Goal: Task Accomplishment & Management: Complete application form

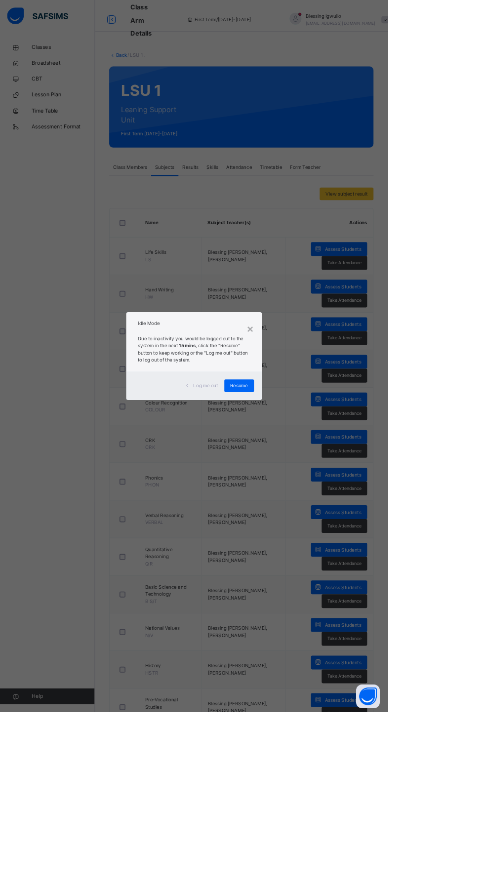
click at [317, 420] on div "×" at bounding box center [312, 409] width 9 height 21
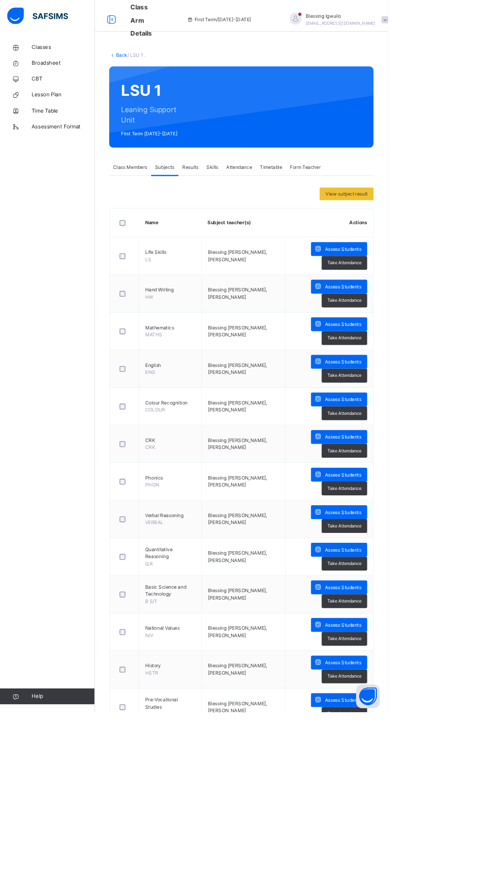
click at [426, 305] on div "Assess Students" at bounding box center [423, 310] width 70 height 17
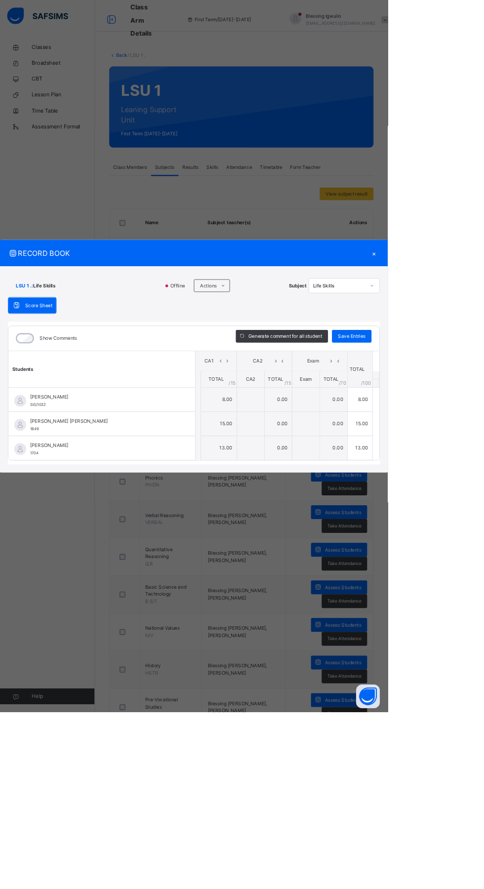
click at [474, 322] on div "×" at bounding box center [466, 315] width 15 height 13
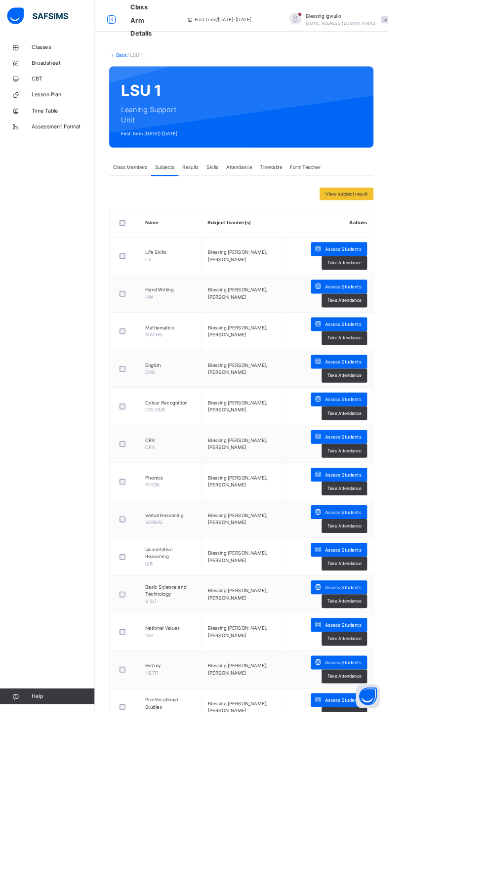
click at [446, 354] on span "Assess Students" at bounding box center [427, 358] width 45 height 9
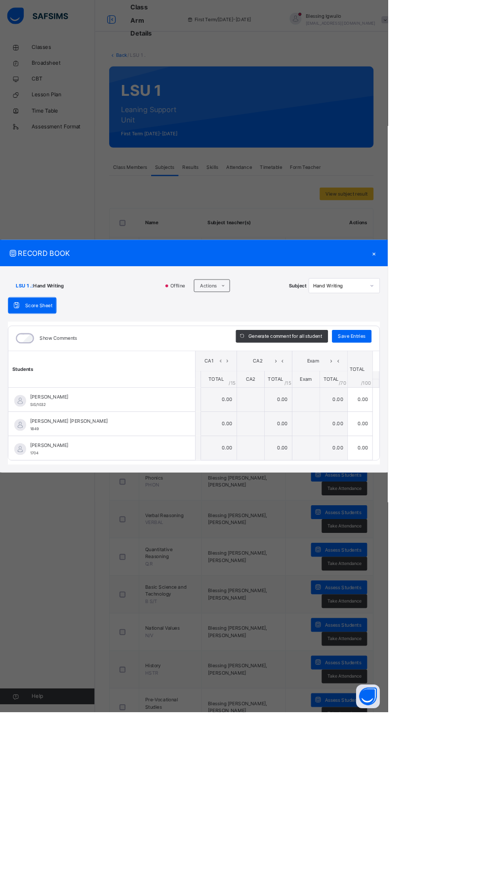
click at [295, 544] on td "0.00" at bounding box center [272, 528] width 45 height 30
click at [250, 513] on div at bounding box center [247, 499] width 6 height 30
click at [456, 424] on span "Save Entries" at bounding box center [439, 419] width 35 height 9
click at [295, 513] on td "0.00" at bounding box center [272, 498] width 45 height 30
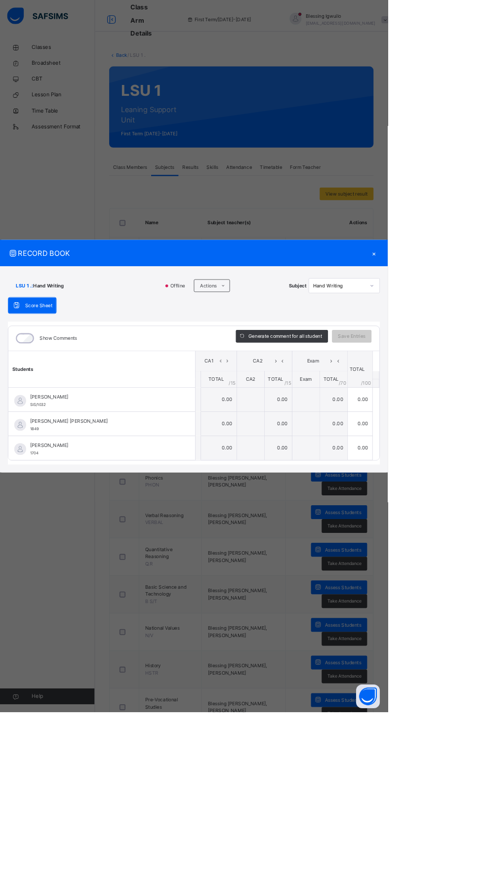
click at [243, 484] on th "Students" at bounding box center [126, 461] width 233 height 46
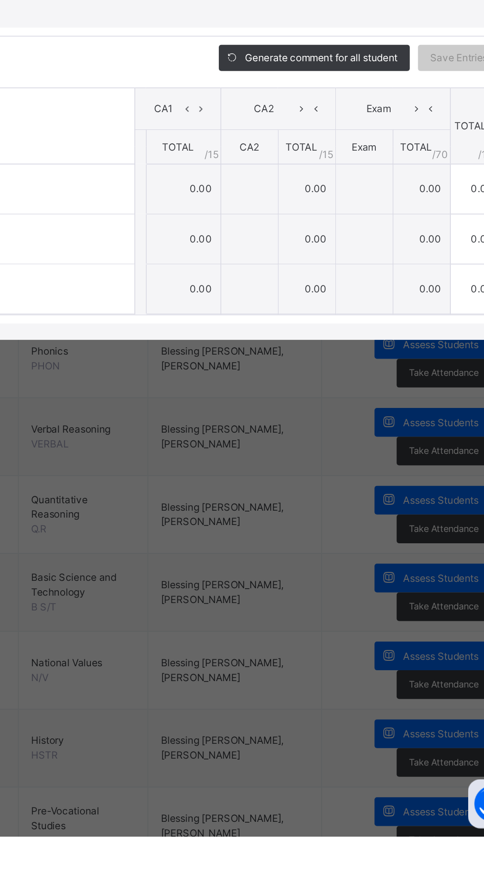
click at [295, 513] on td "0.00" at bounding box center [272, 498] width 45 height 30
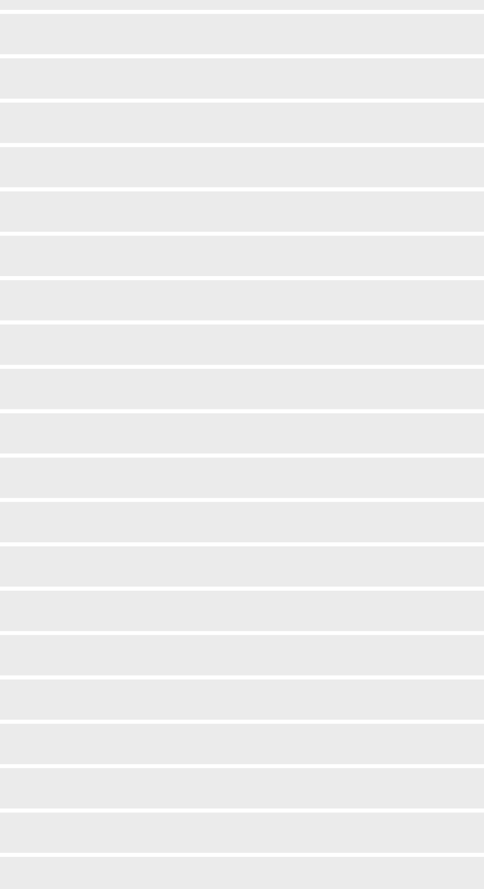
click at [330, 498] on span "‌" at bounding box center [241, 490] width 433 height 15
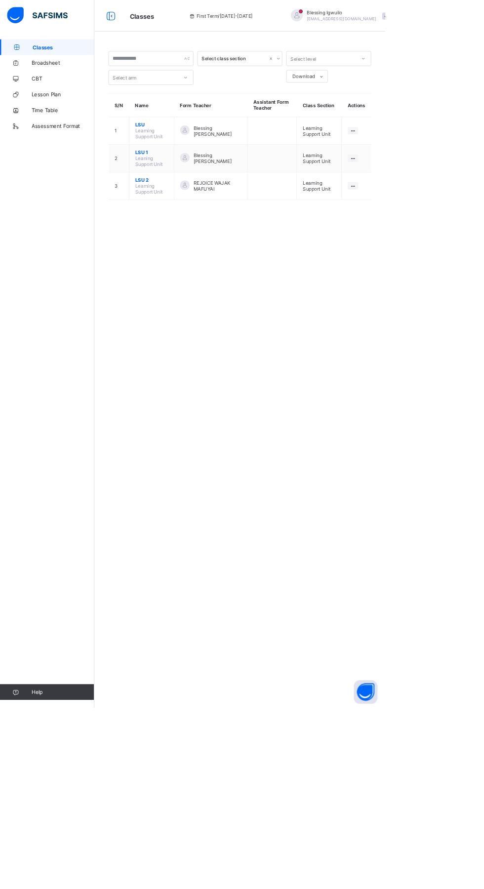
click at [185, 190] on span "LSU 1" at bounding box center [190, 191] width 41 height 7
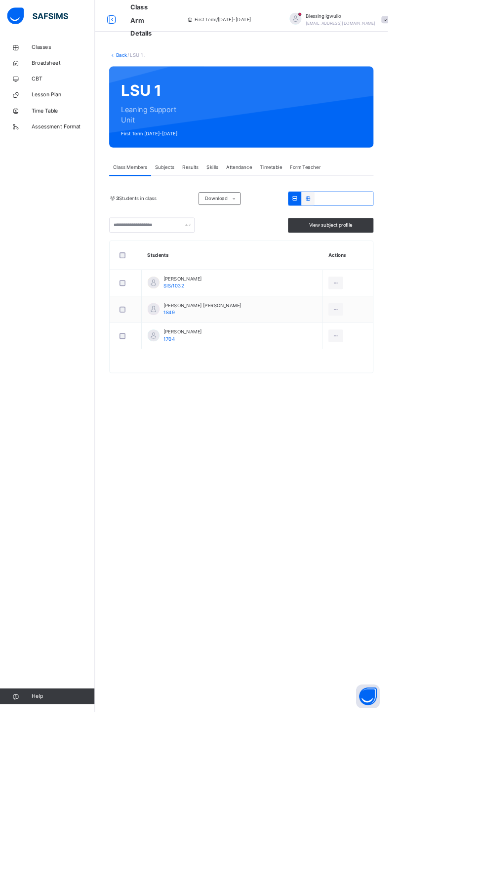
click at [373, 251] on div at bounding box center [368, 247] width 16 height 17
click at [206, 209] on span "Subjects" at bounding box center [206, 208] width 24 height 9
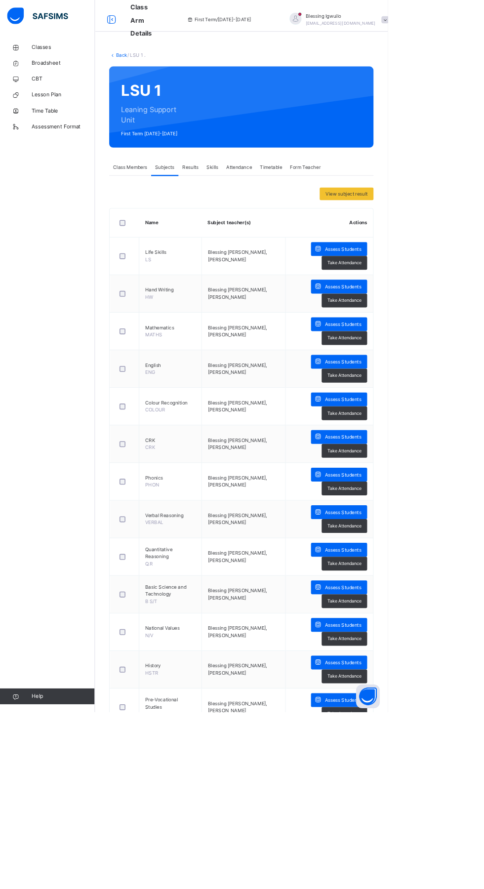
click at [429, 375] on span "Take Attendance" at bounding box center [430, 375] width 42 height 8
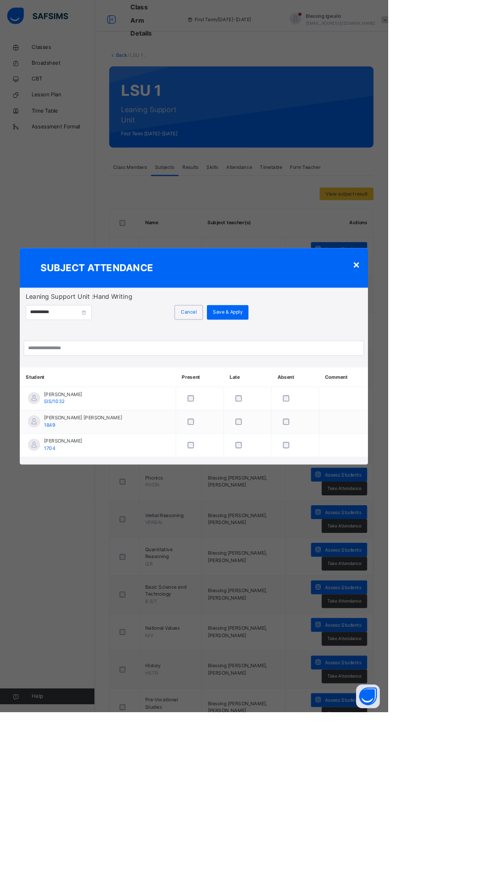
click at [449, 340] on div "×" at bounding box center [444, 329] width 9 height 21
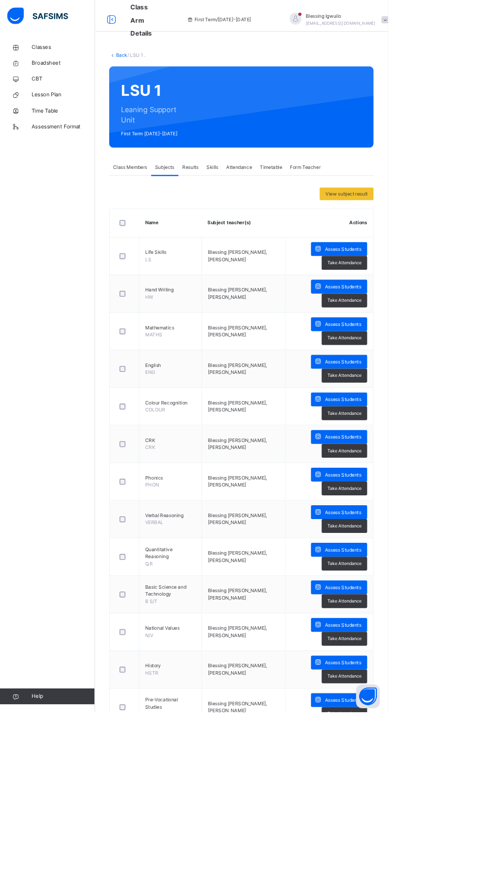
click at [449, 355] on span "Assess Students" at bounding box center [427, 358] width 45 height 9
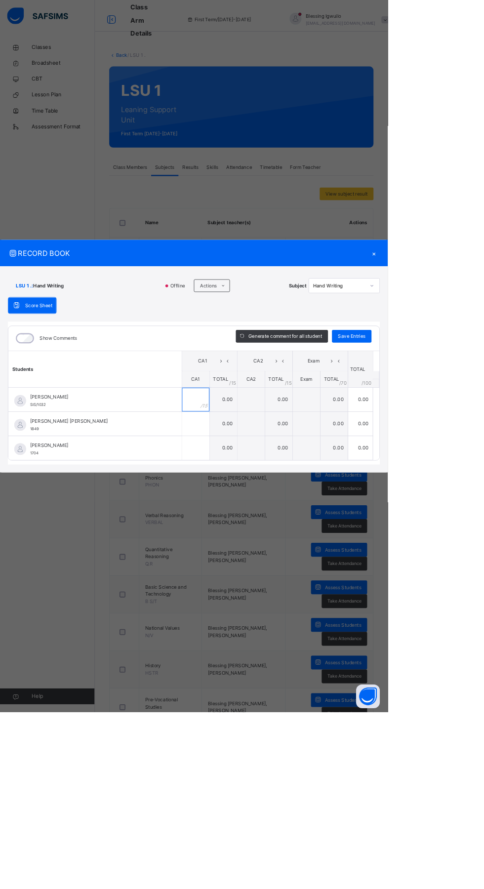
click at [261, 513] on input "text" at bounding box center [244, 499] width 34 height 30
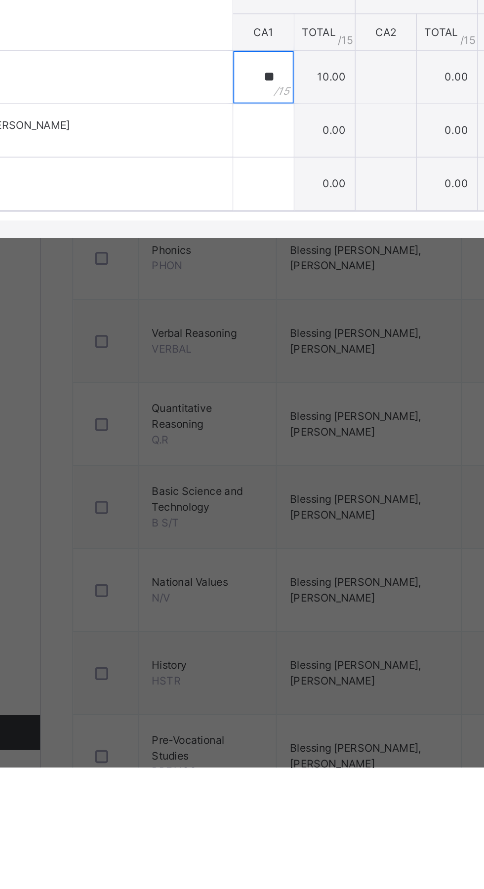
type input "**"
click at [261, 544] on input "text" at bounding box center [244, 529] width 34 height 30
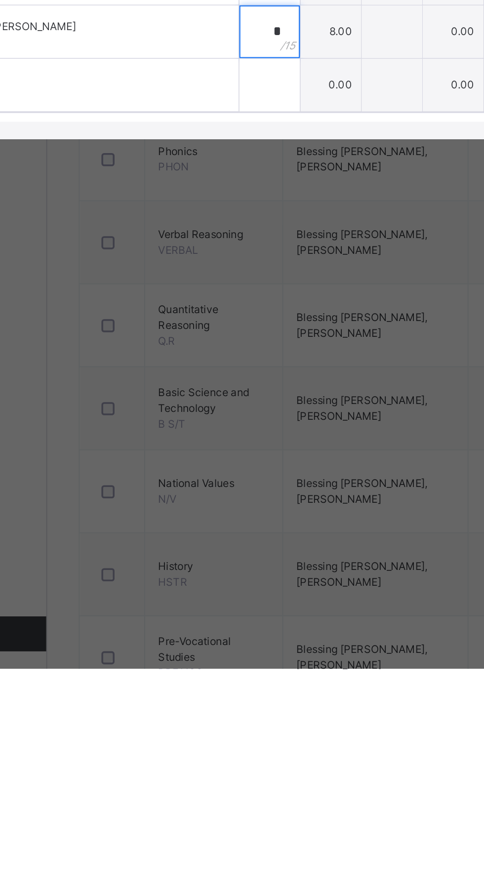
type input "*"
click at [261, 574] on input "text" at bounding box center [244, 559] width 34 height 30
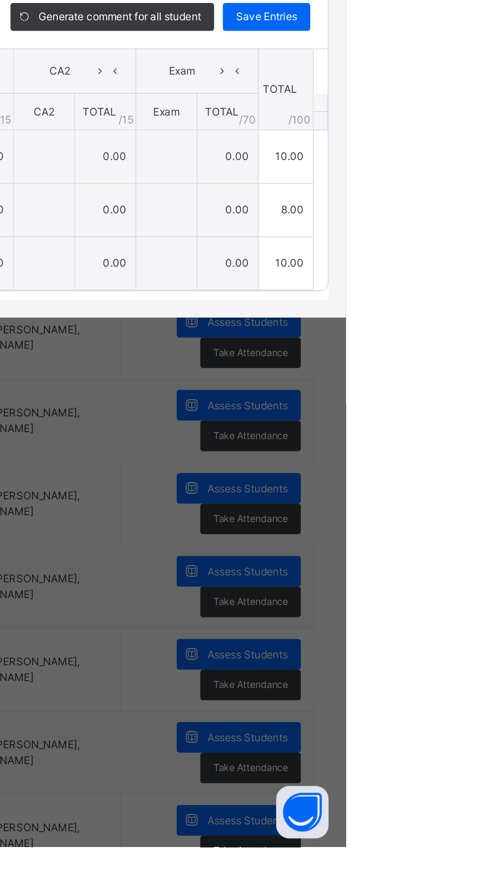
type input "**"
click at [456, 424] on span "Save Entries" at bounding box center [439, 419] width 35 height 9
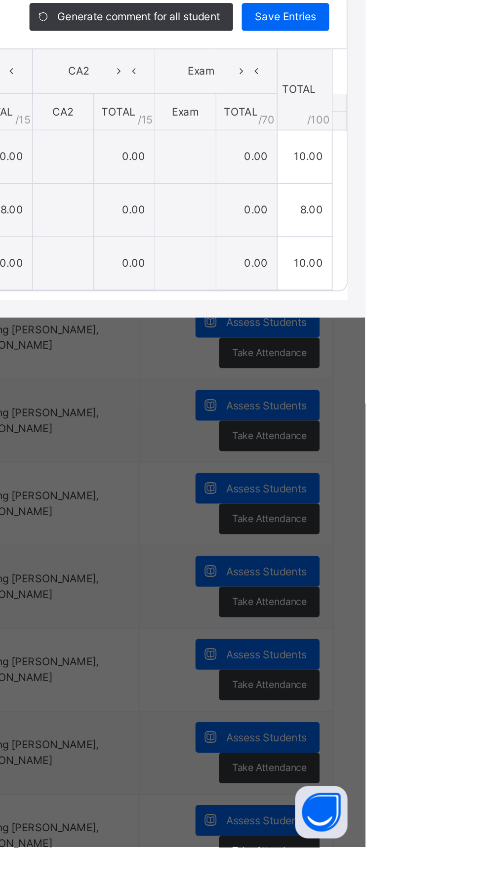
click at [464, 428] on div "Save Entries" at bounding box center [438, 420] width 49 height 16
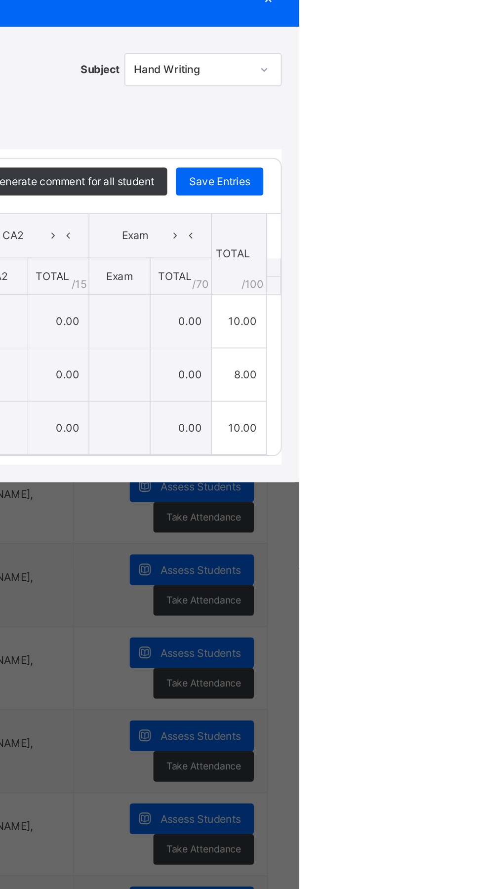
click at [474, 322] on div "×" at bounding box center [466, 315] width 15 height 13
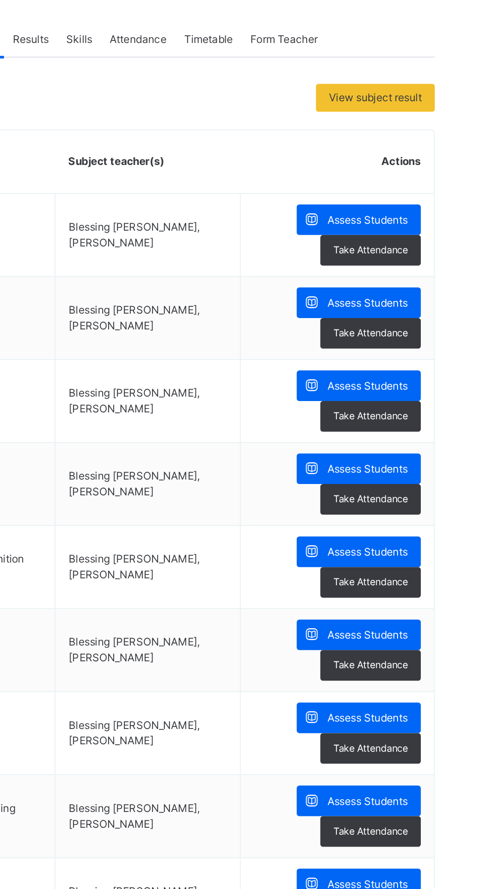
click at [427, 405] on span "Assess Students" at bounding box center [427, 404] width 45 height 9
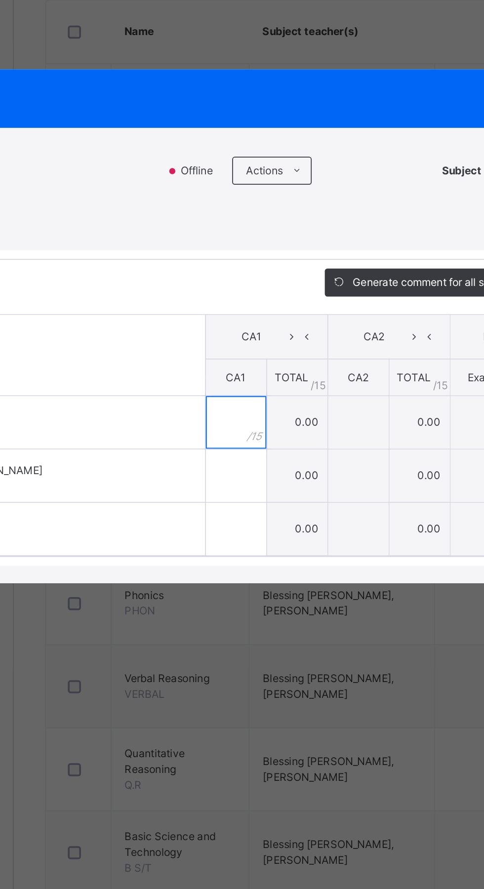
click at [261, 513] on input "text" at bounding box center [244, 499] width 34 height 30
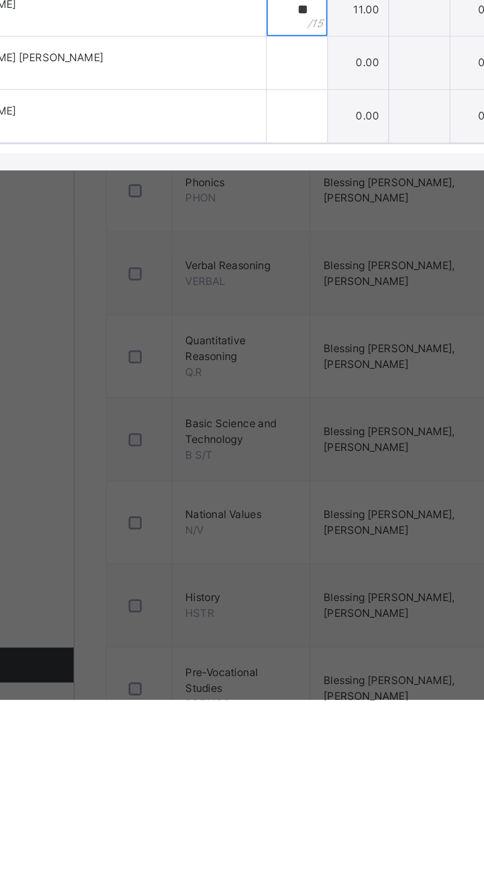
type input "**"
click at [261, 544] on input "text" at bounding box center [244, 529] width 34 height 30
type input "**"
click at [261, 574] on input "text" at bounding box center [244, 559] width 34 height 30
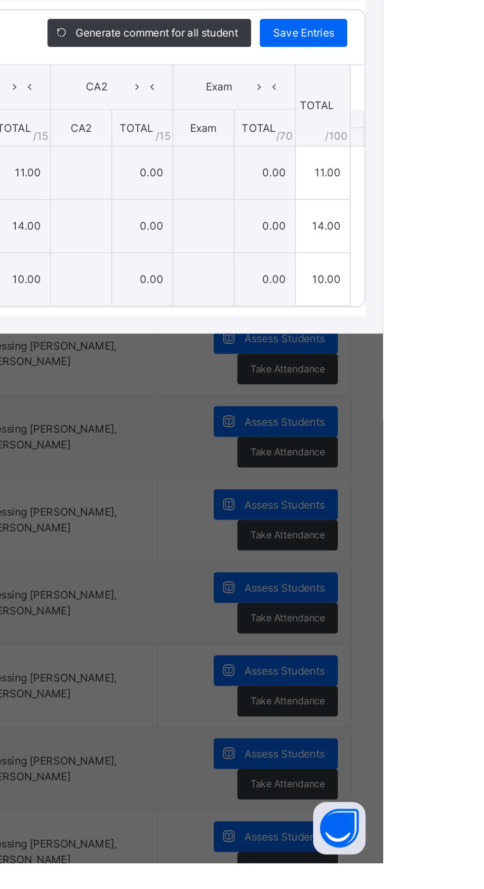
type input "**"
click at [464, 428] on div "Save Entries" at bounding box center [438, 420] width 49 height 16
type input "**"
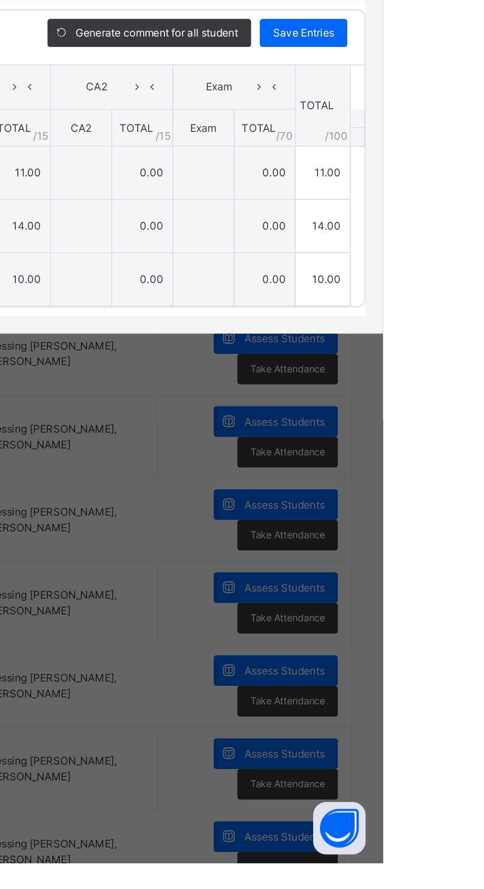
click at [464, 428] on div "Save Entries" at bounding box center [438, 420] width 49 height 16
click at [474, 322] on div "×" at bounding box center [466, 315] width 15 height 13
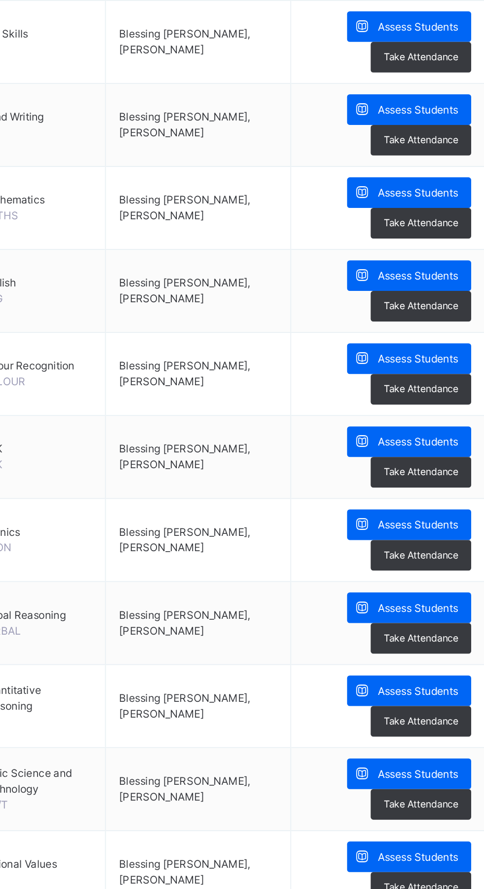
click at [432, 451] on span "Assess Students" at bounding box center [427, 451] width 45 height 9
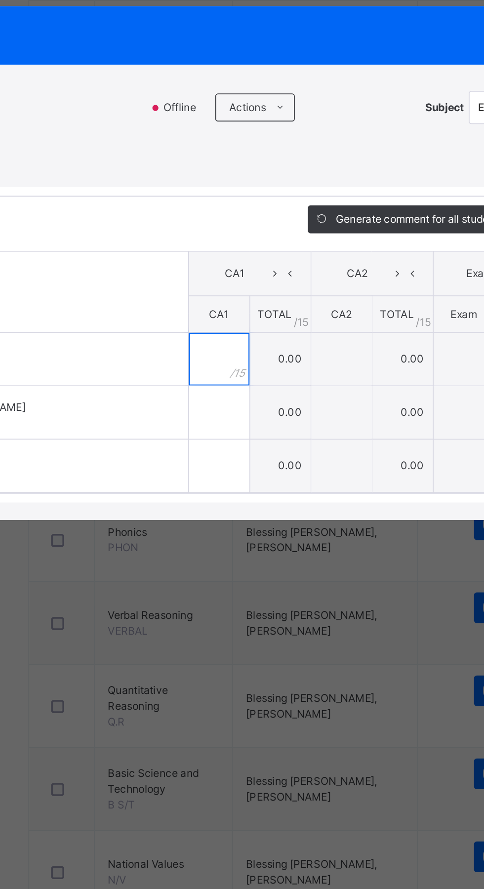
click at [261, 513] on input "text" at bounding box center [244, 499] width 34 height 30
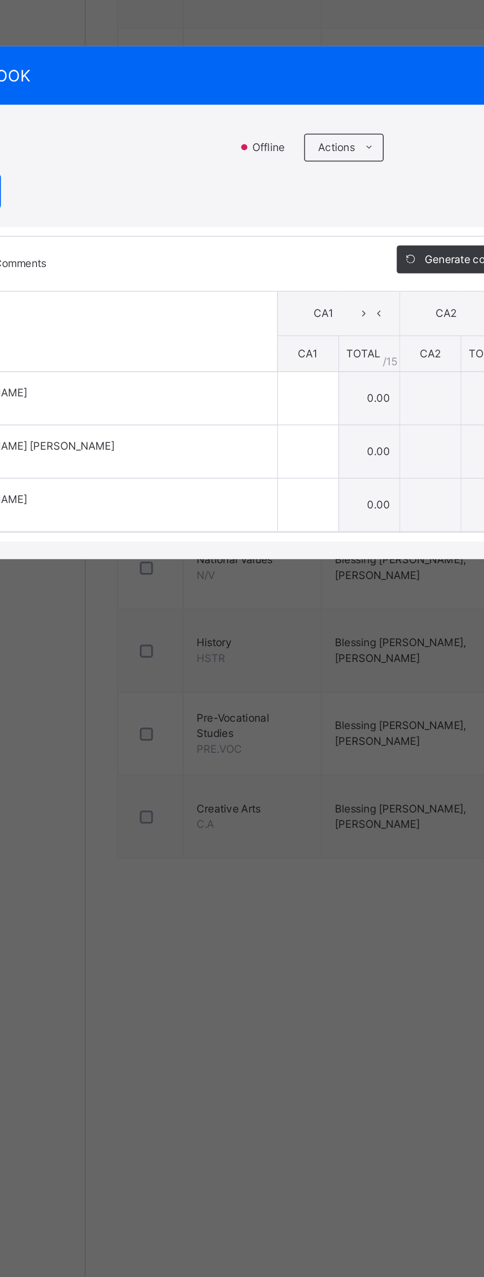
click at [307, 850] on div "RECORD BOOK × LSU 1 . : ENG Offline Actions Download Empty Score Sheet Upload/m…" at bounding box center [242, 638] width 484 height 1277
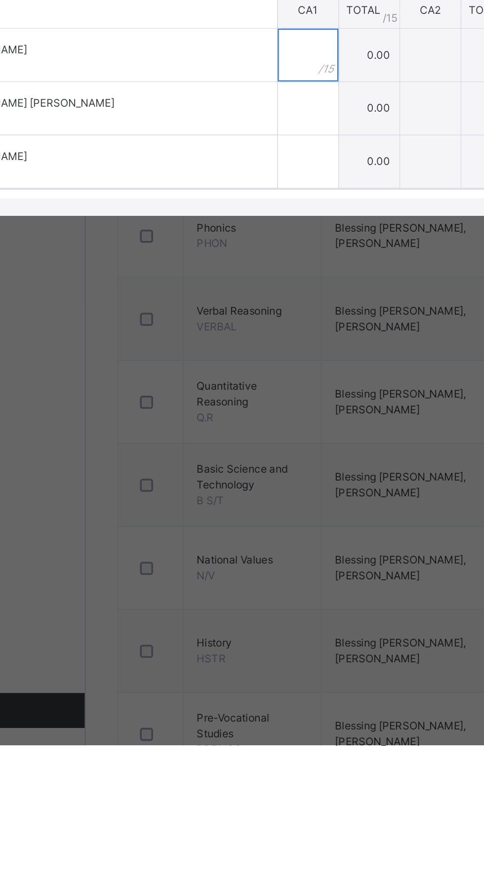
click at [261, 513] on input "text" at bounding box center [244, 499] width 34 height 30
type input "**"
click at [261, 544] on input "text" at bounding box center [244, 529] width 34 height 30
type input "**"
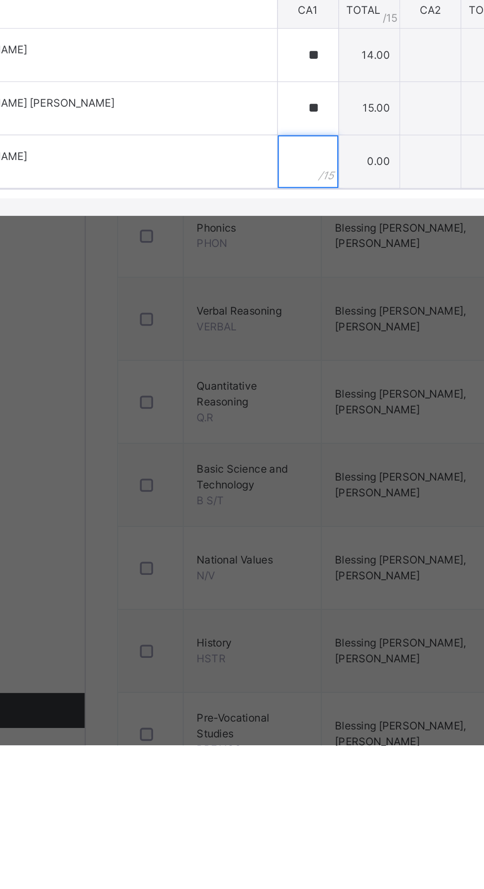
click at [261, 574] on input "text" at bounding box center [244, 559] width 34 height 30
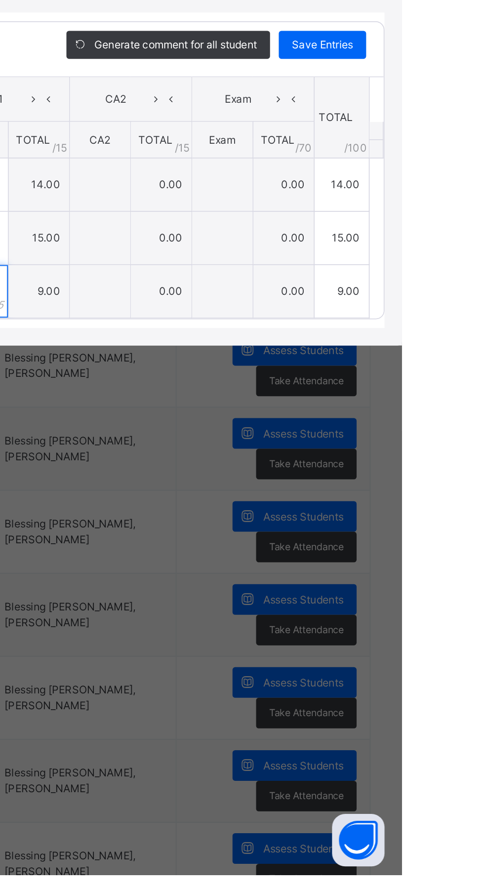
type input "*"
click at [456, 424] on span "Save Entries" at bounding box center [439, 419] width 35 height 9
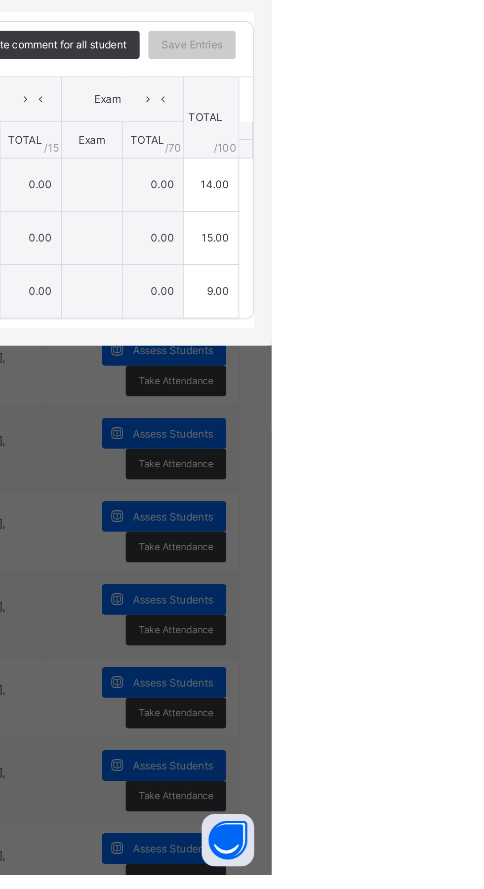
click at [456, 424] on span "Save Entries" at bounding box center [439, 419] width 35 height 9
click at [464, 428] on div "Save Entries" at bounding box center [438, 420] width 49 height 16
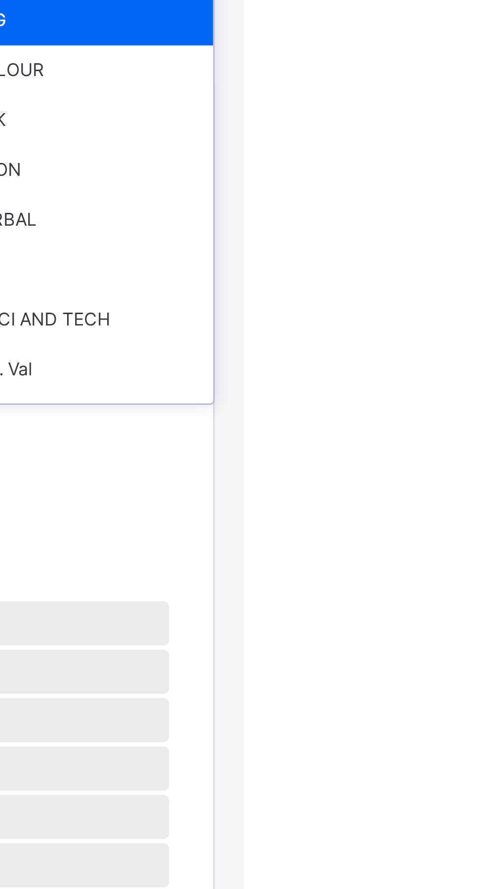
scroll to position [44, 0]
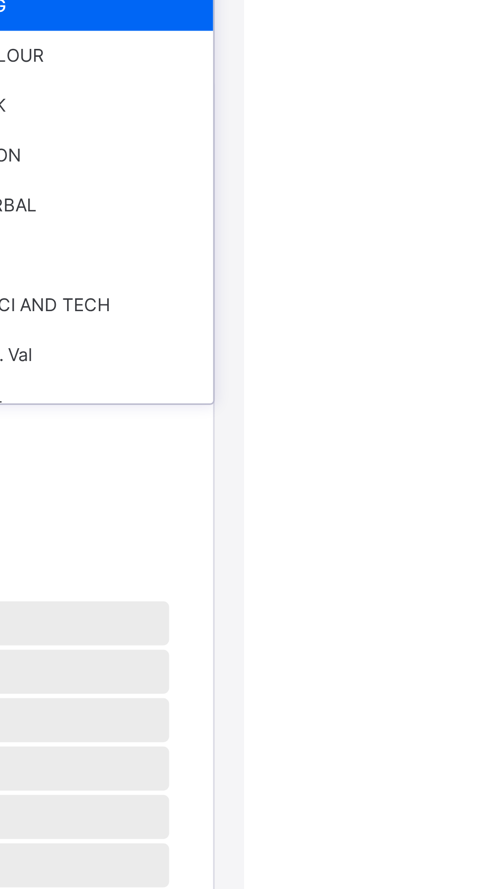
click at [473, 194] on div "COLOUR" at bounding box center [430, 185] width 88 height 17
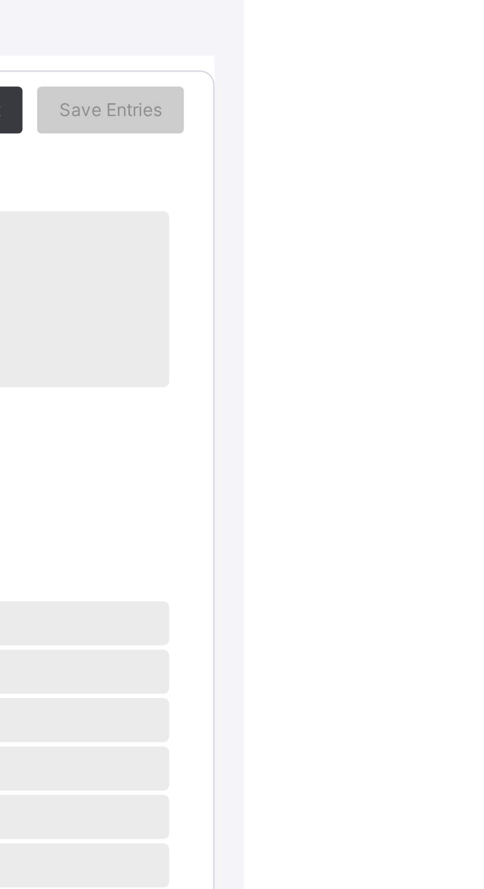
click at [474, 107] on div "×" at bounding box center [466, 99] width 15 height 13
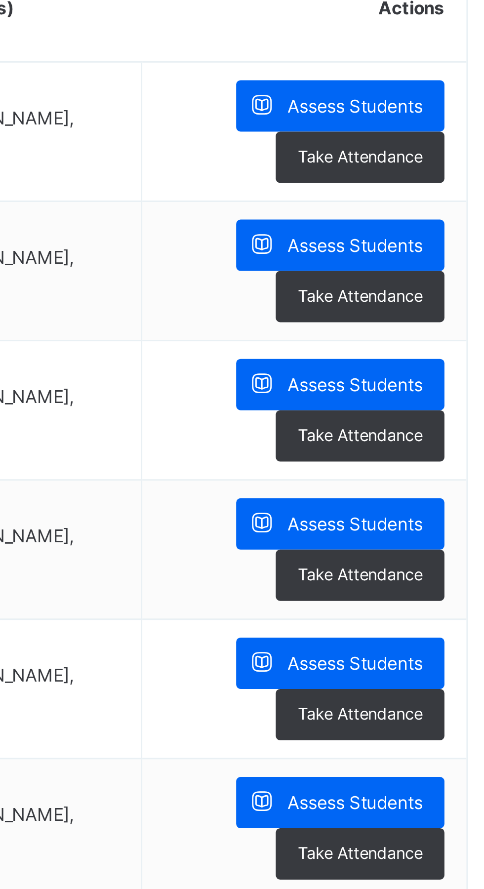
click at [429, 499] on span "Assess Students" at bounding box center [427, 498] width 45 height 9
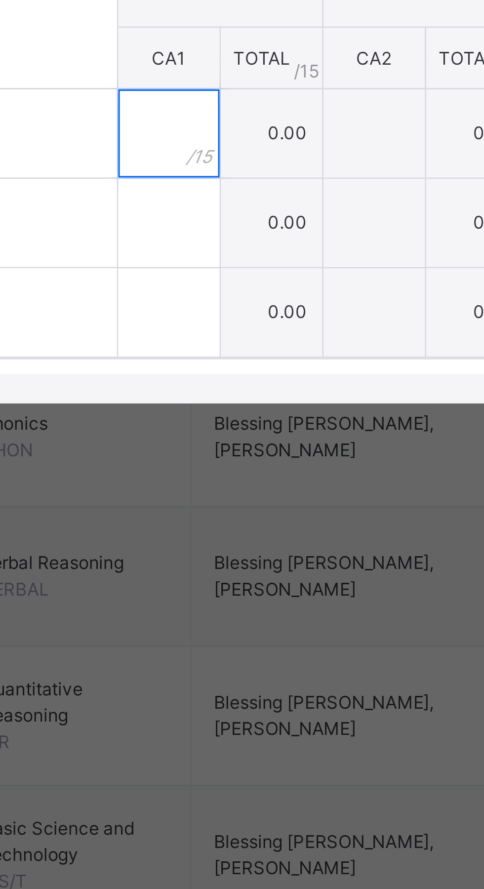
click at [261, 513] on input "text" at bounding box center [244, 499] width 34 height 30
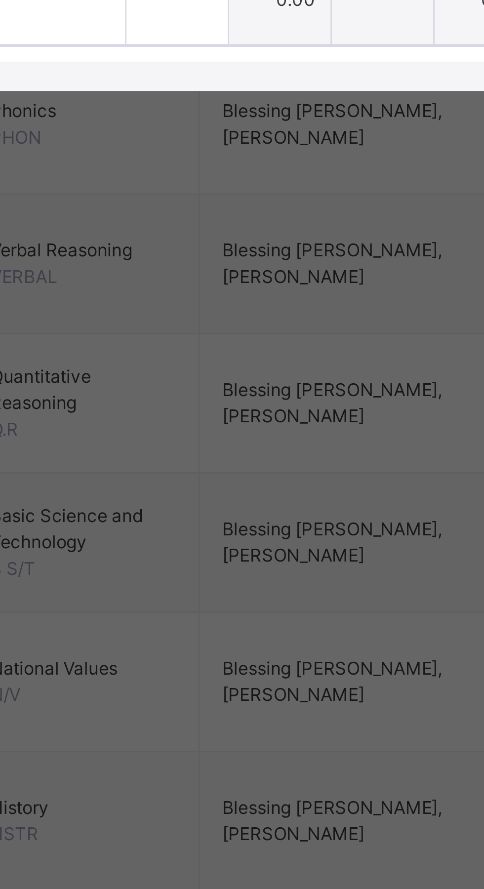
type input "**"
click at [261, 544] on input "text" at bounding box center [244, 529] width 34 height 30
type input "*"
click at [261, 574] on input "text" at bounding box center [244, 559] width 34 height 30
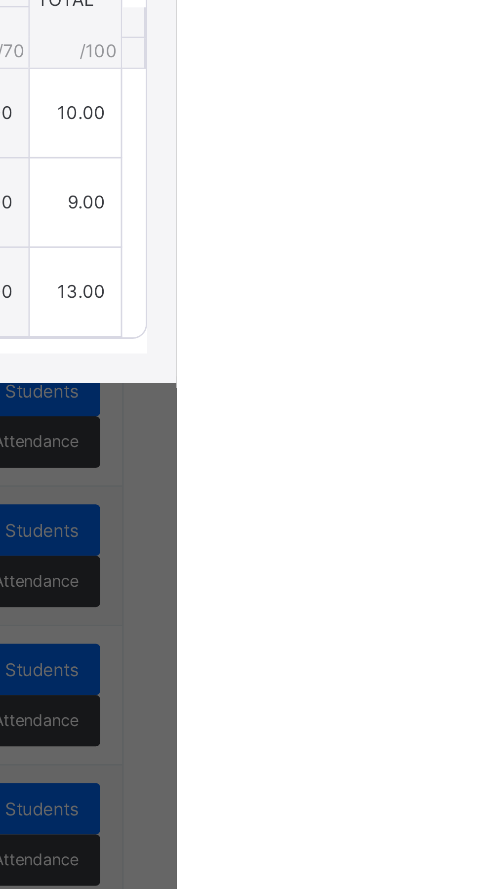
type input "**"
click at [456, 424] on span "Save Entries" at bounding box center [439, 419] width 35 height 9
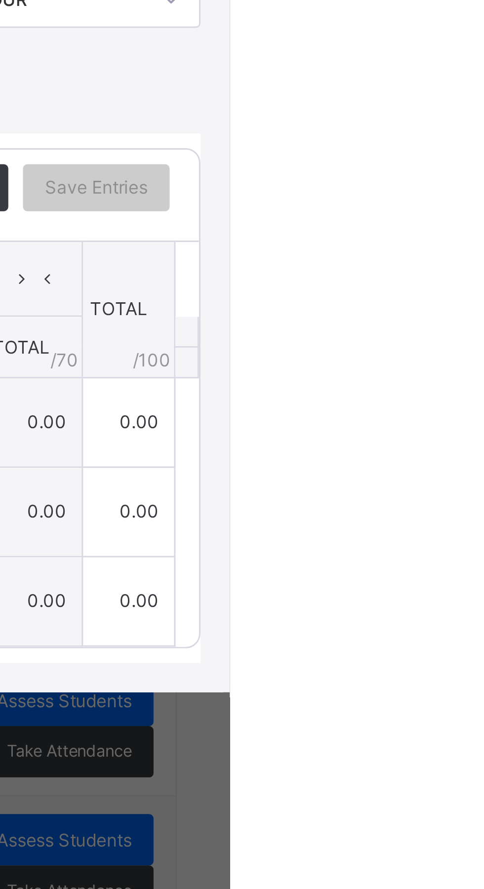
click at [474, 322] on div "×" at bounding box center [466, 315] width 15 height 13
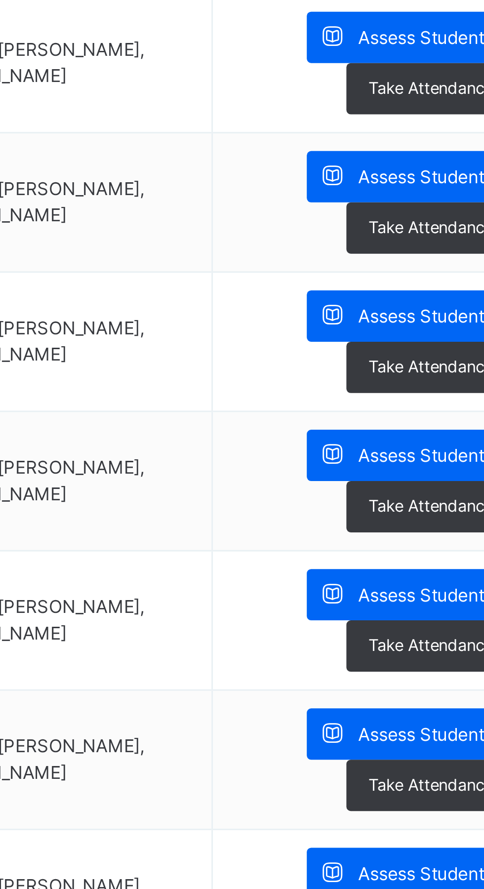
click at [408, 591] on span "Assess Students" at bounding box center [427, 592] width 45 height 9
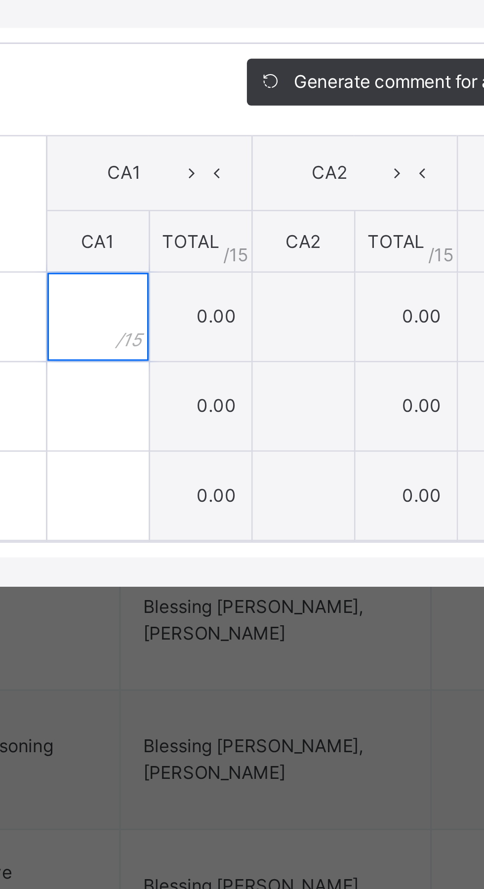
click at [261, 513] on input "text" at bounding box center [244, 499] width 34 height 30
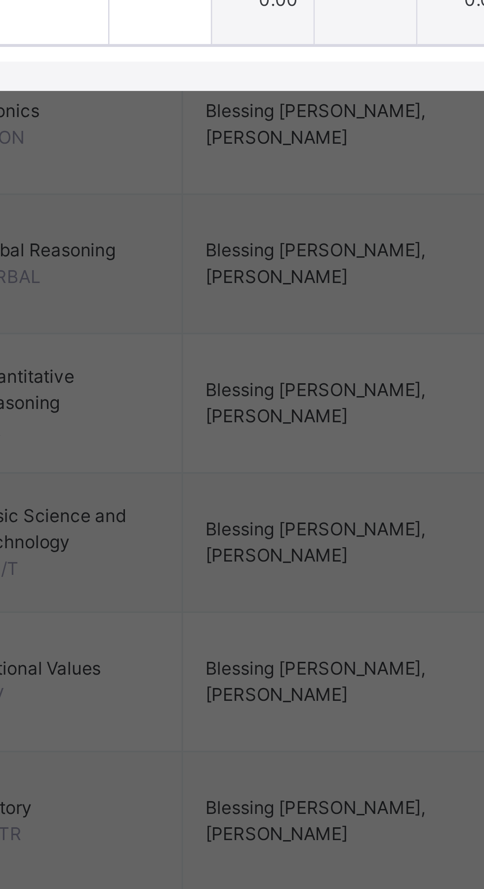
type input "*"
click at [261, 544] on input "text" at bounding box center [244, 529] width 34 height 30
type input "**"
click at [261, 574] on div at bounding box center [244, 559] width 34 height 30
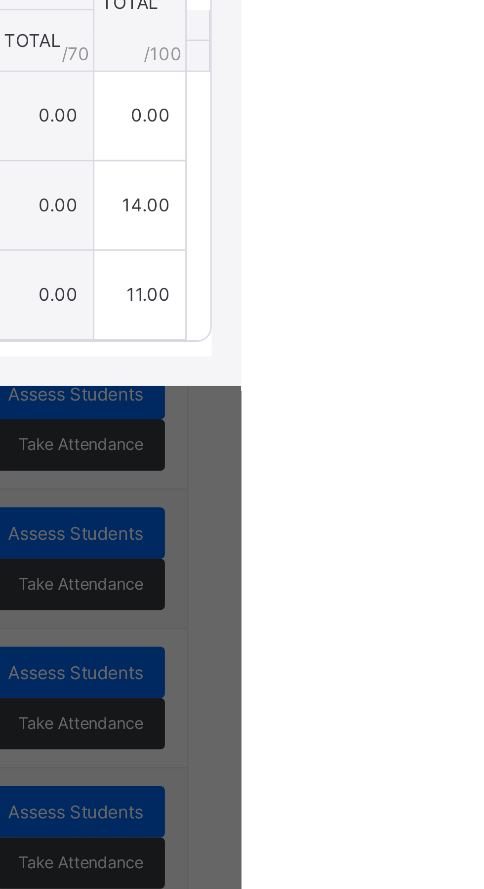
type input "**"
click at [456, 424] on span "Save Entries" at bounding box center [439, 419] width 35 height 9
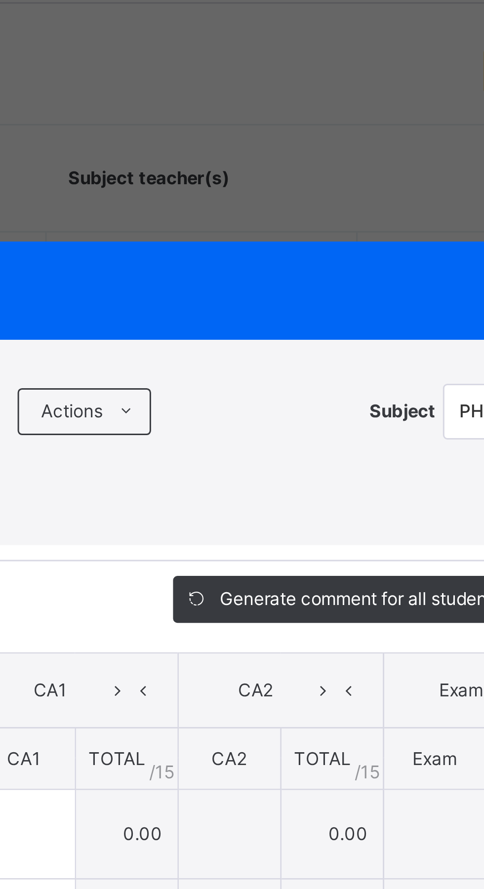
type input "**"
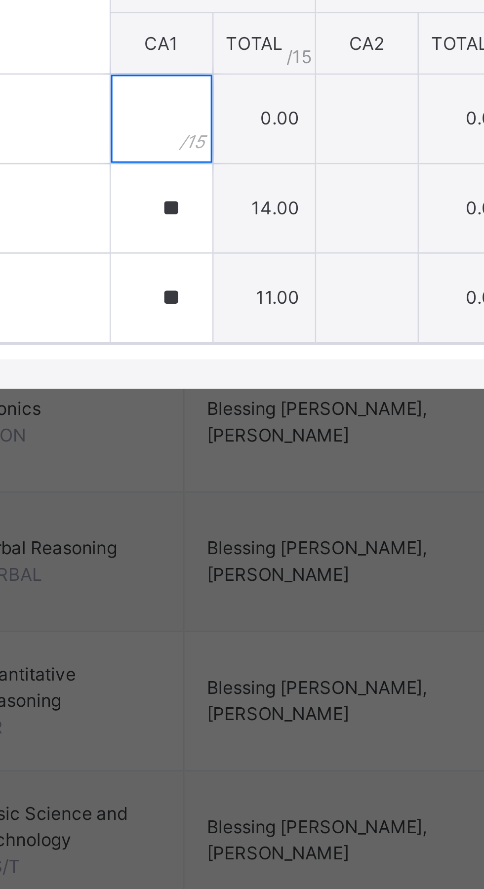
click at [261, 513] on input "text" at bounding box center [244, 499] width 34 height 30
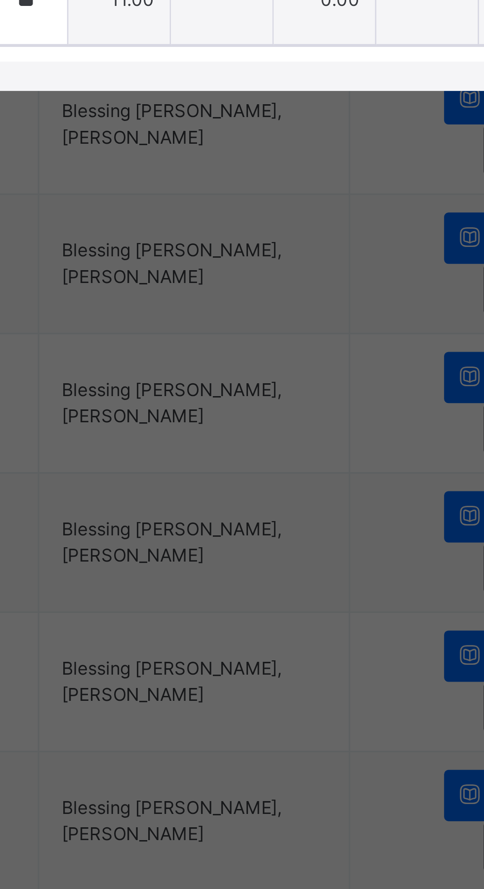
type input "*"
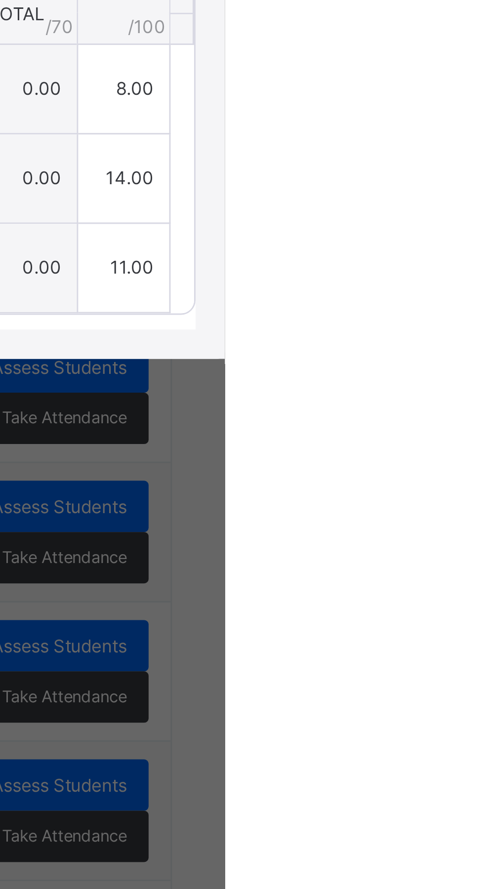
click at [464, 428] on div "Save Entries" at bounding box center [438, 420] width 49 height 16
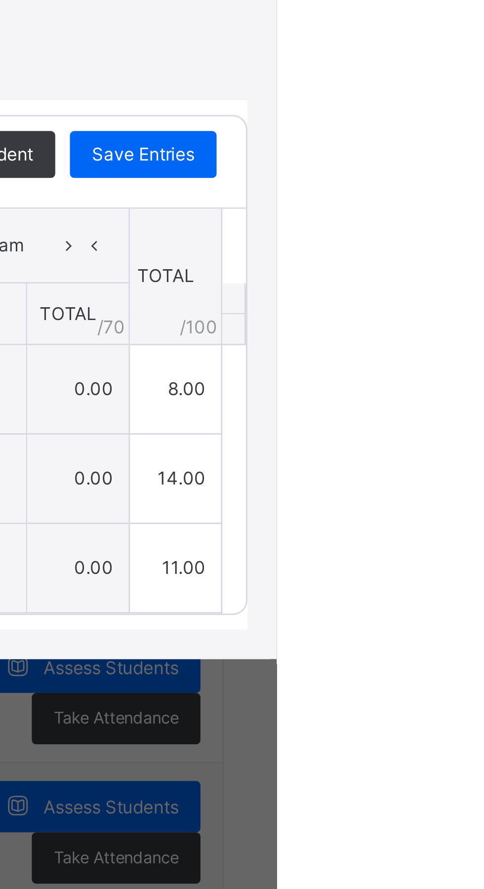
click at [456, 424] on span "Save Entries" at bounding box center [439, 419] width 35 height 9
type input "*"
type input "**"
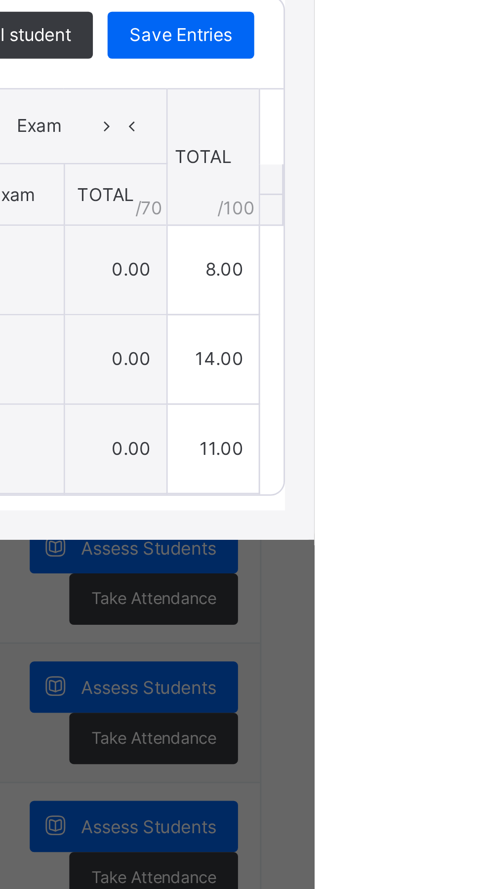
click at [456, 424] on span "Save Entries" at bounding box center [439, 419] width 35 height 9
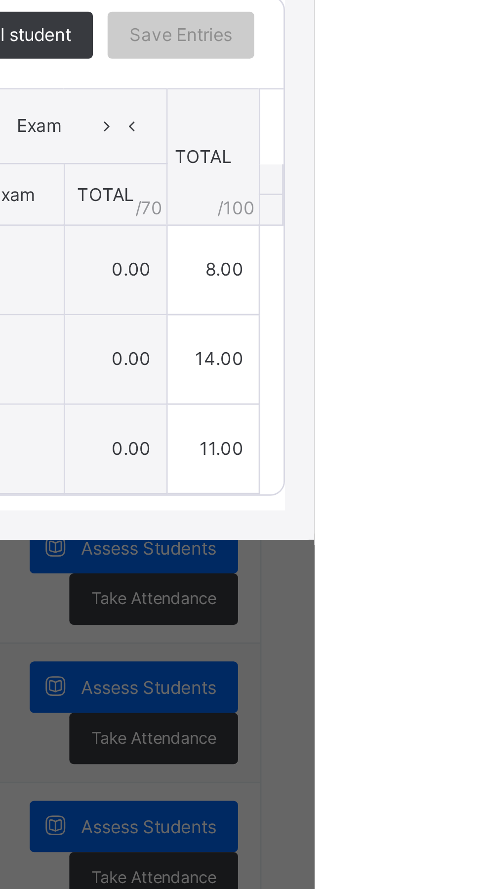
click at [474, 322] on div "×" at bounding box center [466, 315] width 15 height 13
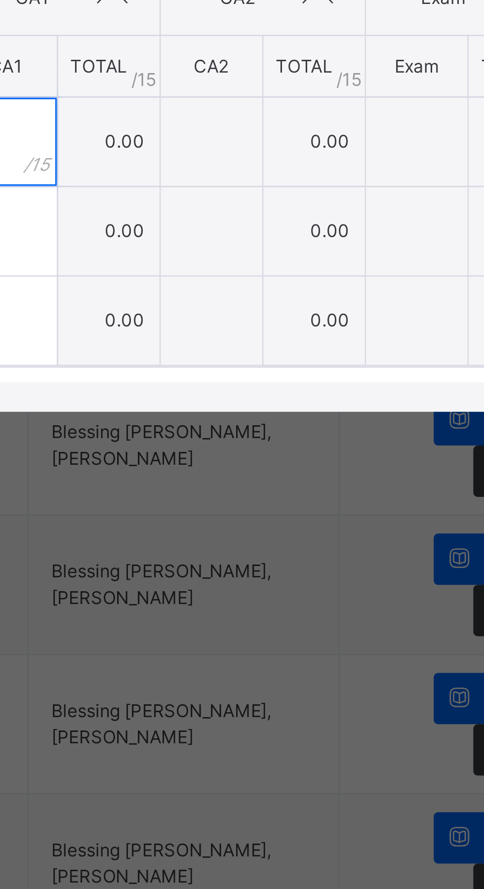
click at [261, 513] on input "text" at bounding box center [244, 499] width 34 height 30
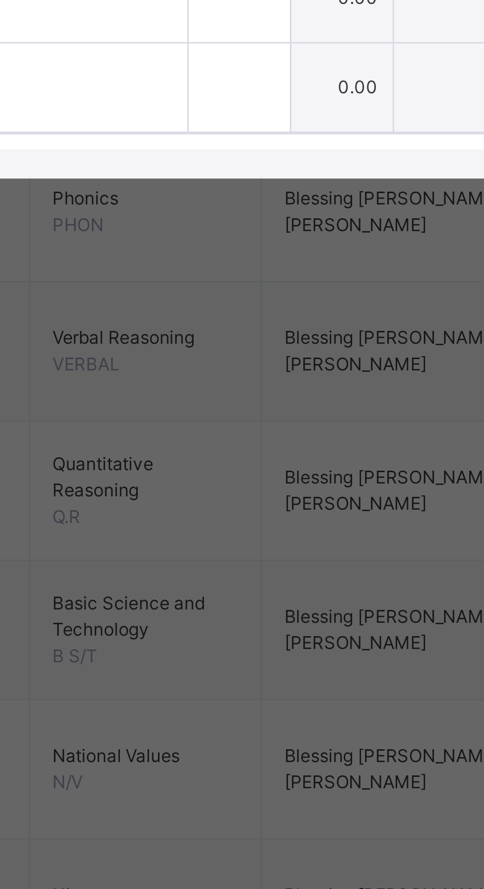
type input "*"
click at [261, 544] on input "text" at bounding box center [244, 529] width 34 height 30
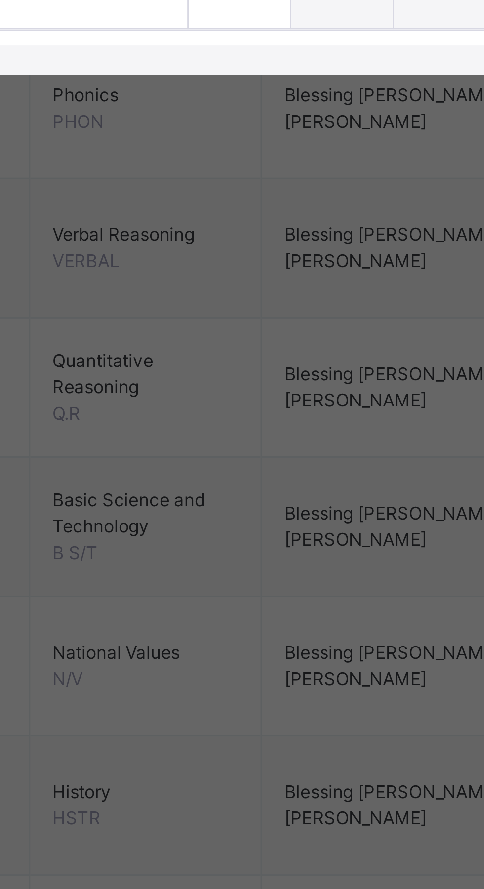
type input "**"
click at [261, 574] on input "text" at bounding box center [244, 559] width 34 height 30
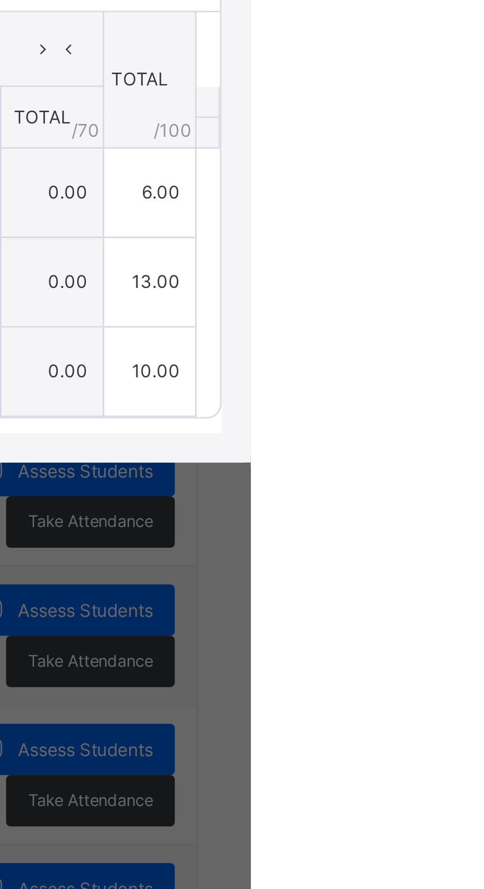
type input "**"
click at [456, 424] on span "Save Entries" at bounding box center [439, 419] width 35 height 9
type input "*"
type input "**"
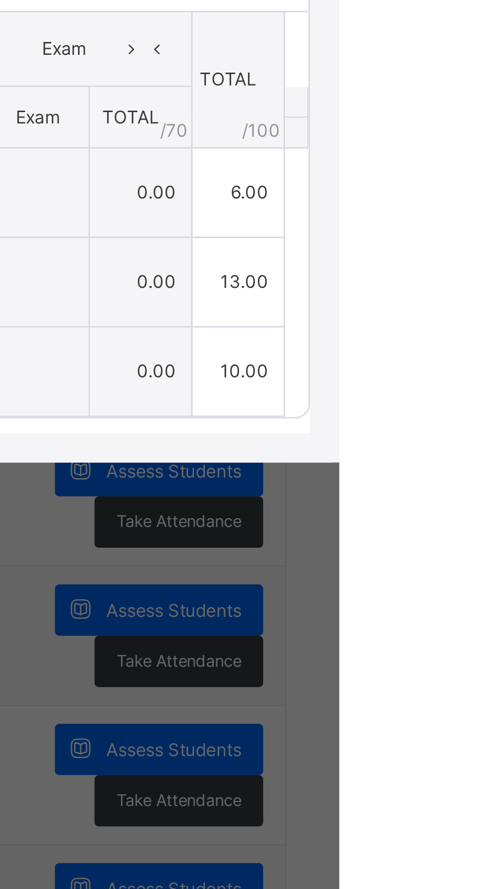
click at [456, 424] on span "Save Entries" at bounding box center [439, 419] width 35 height 9
type input "*"
type input "**"
click at [456, 424] on span "Save Entries" at bounding box center [439, 419] width 35 height 9
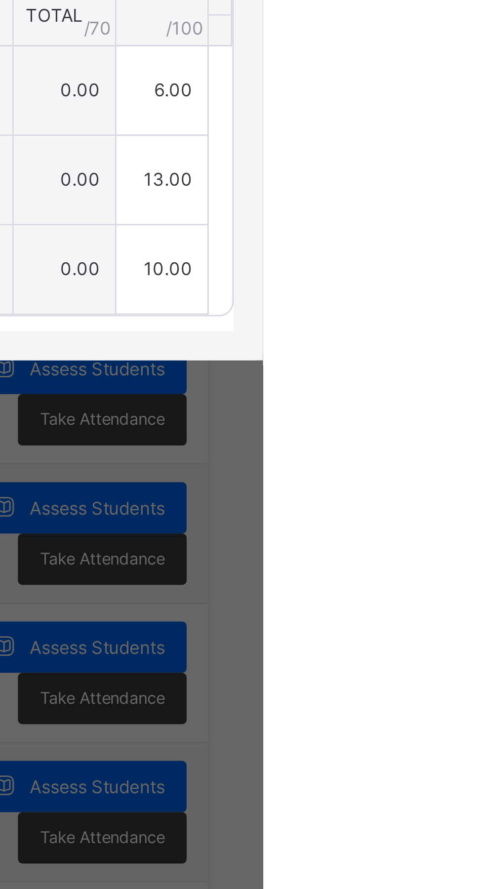
type input "*"
type input "**"
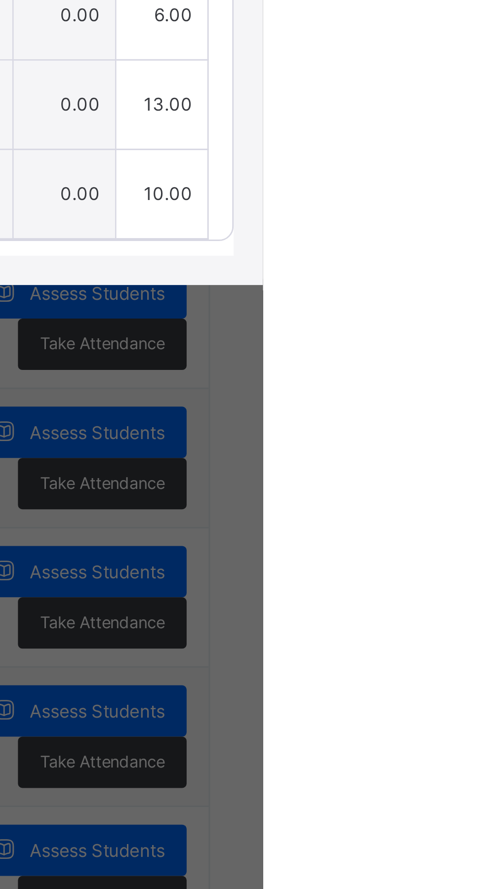
click at [456, 424] on span "Save Entries" at bounding box center [439, 419] width 35 height 9
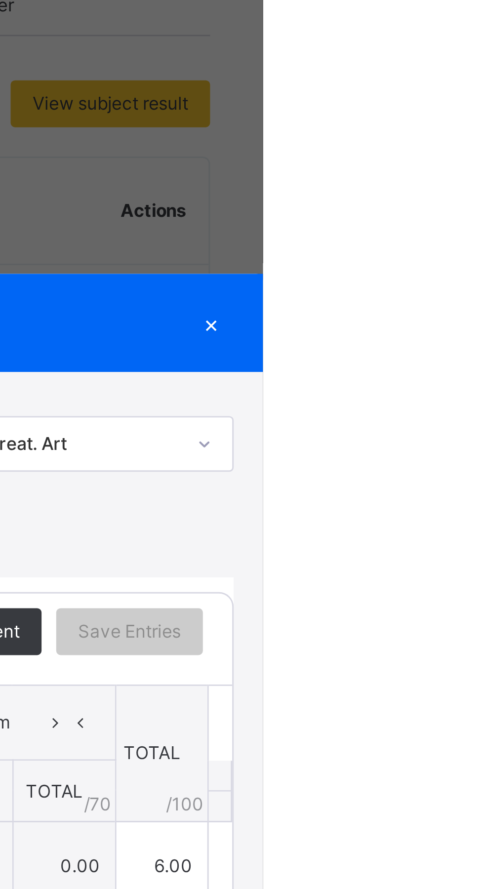
click at [483, 432] on div "RECORD BOOK × LSU 1 . : Creat. Art Online Actions Download Empty Score Sheet Up…" at bounding box center [242, 444] width 484 height 889
click at [474, 322] on div "×" at bounding box center [466, 315] width 15 height 13
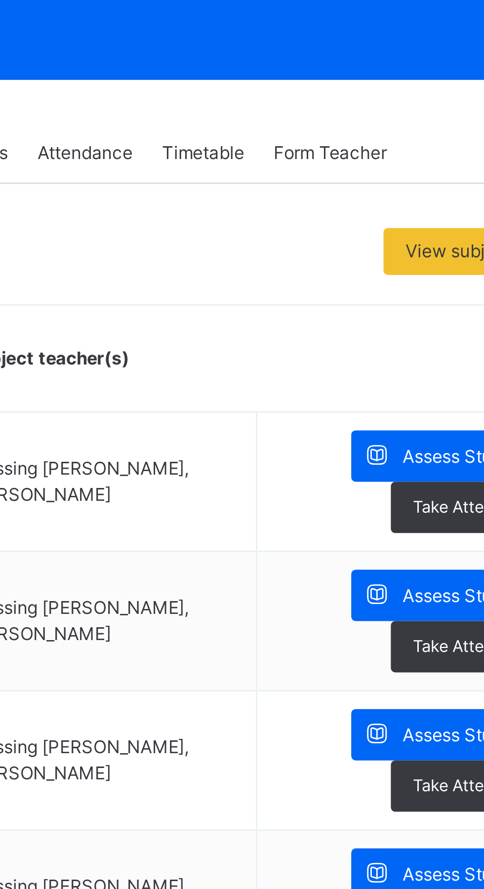
click at [416, 241] on span "View subject result" at bounding box center [432, 241] width 52 height 9
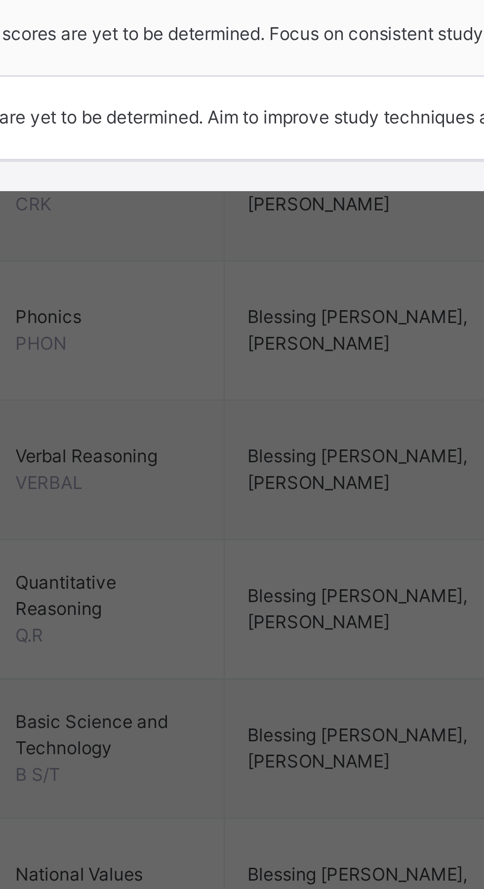
scroll to position [0, 424]
